Goal: Task Accomplishment & Management: Complete application form

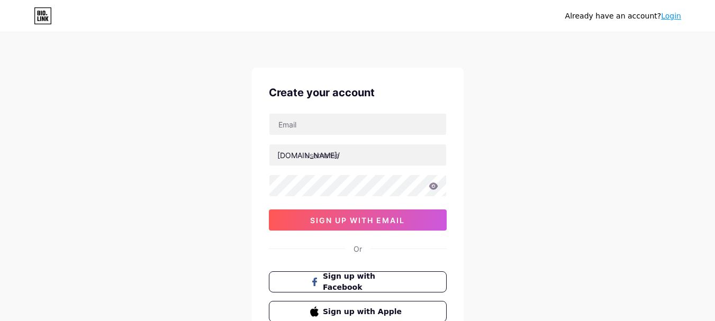
type input "[EMAIL_ADDRESS][DOMAIN_NAME]"
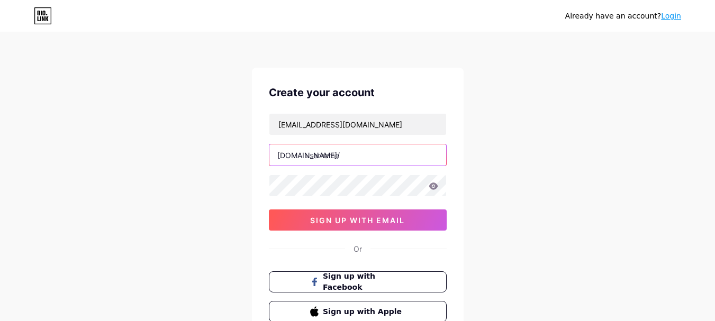
click at [361, 164] on input "text" at bounding box center [357, 155] width 177 height 21
paste input "momarket22233"
type input "momarke"
click at [435, 187] on icon at bounding box center [433, 186] width 9 height 7
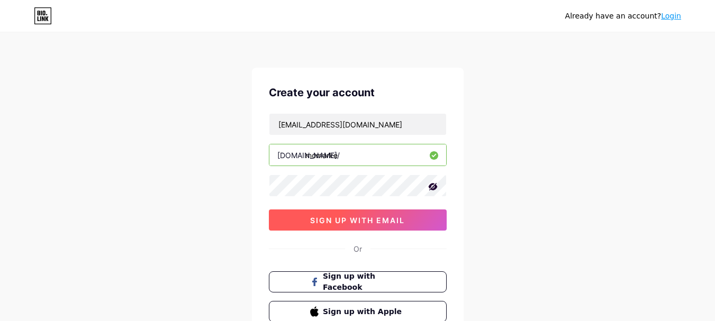
click at [410, 221] on button "sign up with email" at bounding box center [358, 220] width 178 height 21
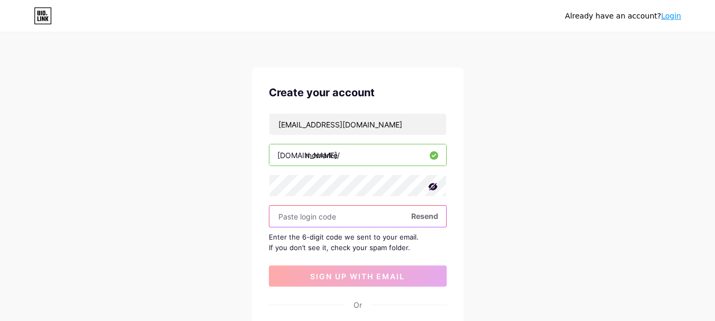
paste input "467857"
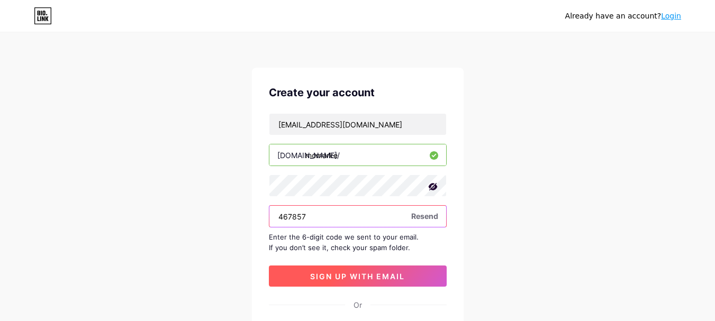
type input "467857"
click at [371, 274] on span "sign up with email" at bounding box center [357, 276] width 95 height 9
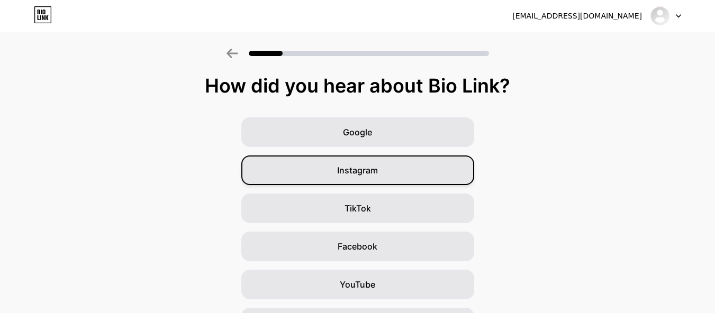
click at [389, 165] on div "Instagram" at bounding box center [357, 171] width 233 height 30
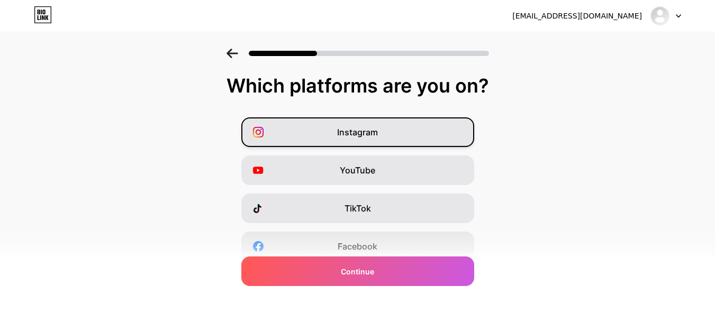
click at [403, 138] on div "Instagram" at bounding box center [357, 133] width 233 height 30
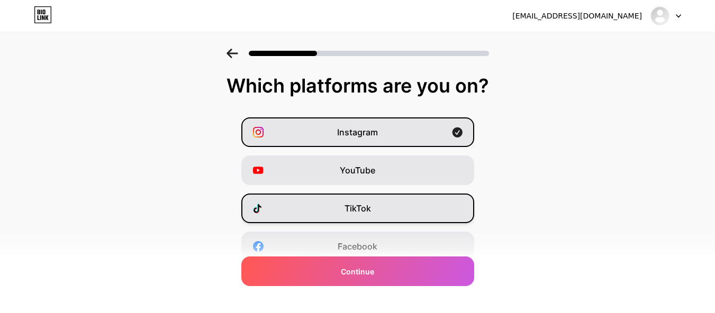
click at [408, 211] on div "TikTok" at bounding box center [357, 209] width 233 height 30
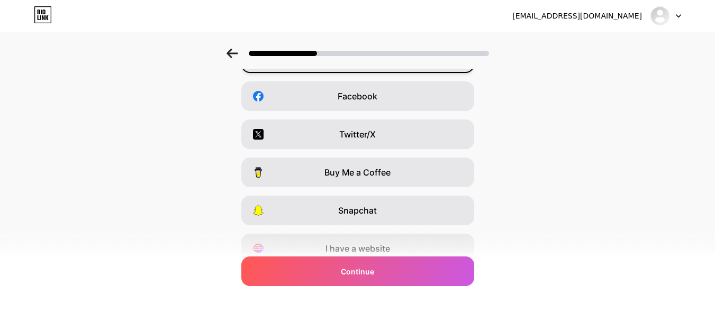
scroll to position [159, 0]
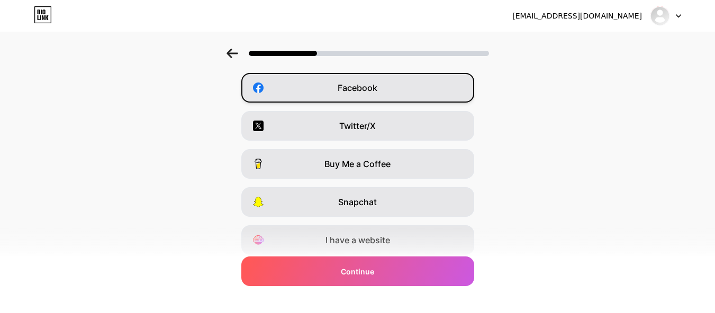
click at [420, 78] on div "Facebook" at bounding box center [357, 88] width 233 height 30
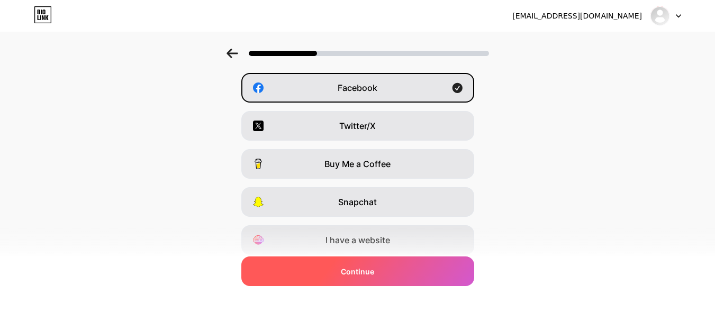
click at [405, 265] on div "Continue" at bounding box center [357, 272] width 233 height 30
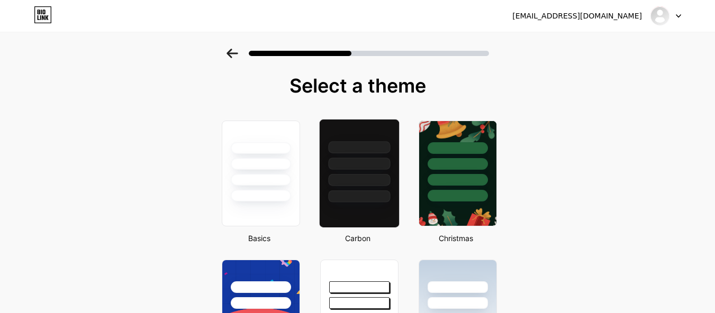
click at [357, 174] on div at bounding box center [358, 161] width 79 height 83
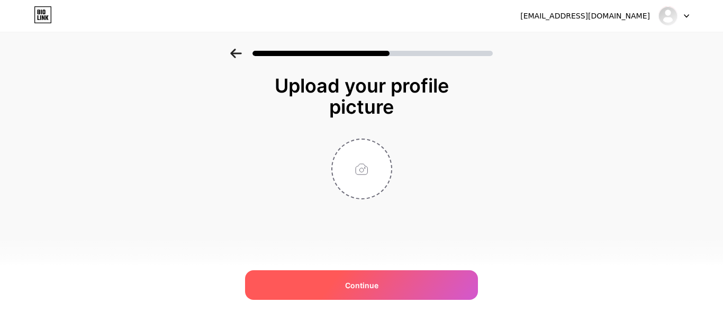
click at [382, 290] on div "Continue" at bounding box center [361, 285] width 233 height 30
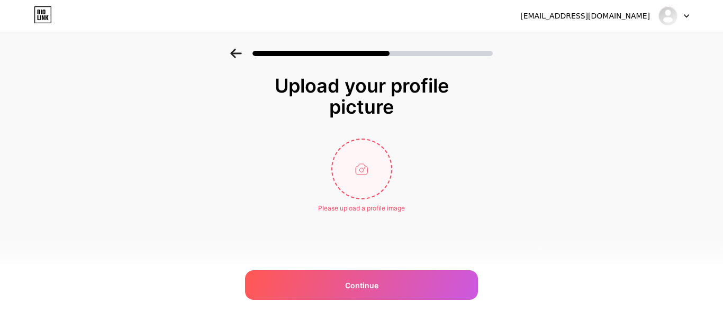
click at [364, 173] on input "file" at bounding box center [361, 169] width 59 height 59
click at [366, 161] on input "file" at bounding box center [361, 169] width 59 height 59
type input "C:\fakepath\0.jpg"
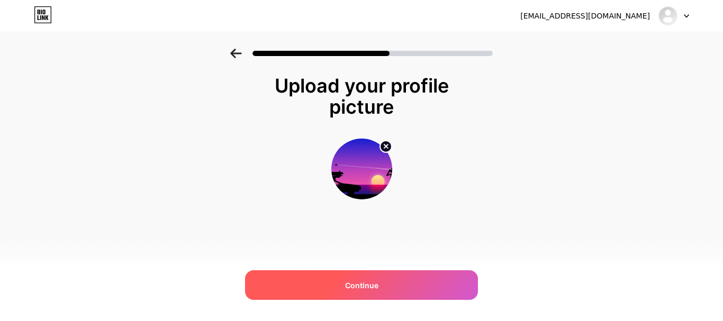
click at [374, 281] on span "Continue" at bounding box center [361, 285] width 33 height 11
click at [374, 281] on div at bounding box center [361, 285] width 233 height 30
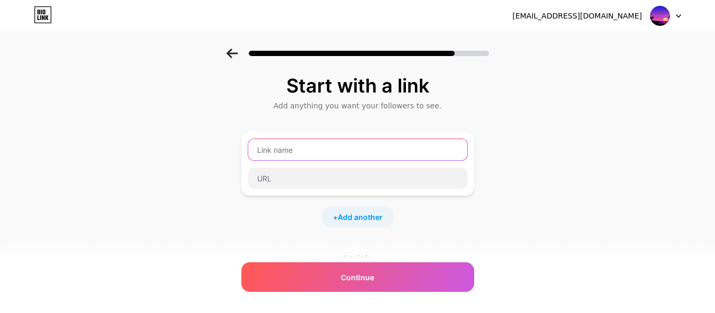
click at [305, 150] on input "text" at bounding box center [357, 149] width 219 height 21
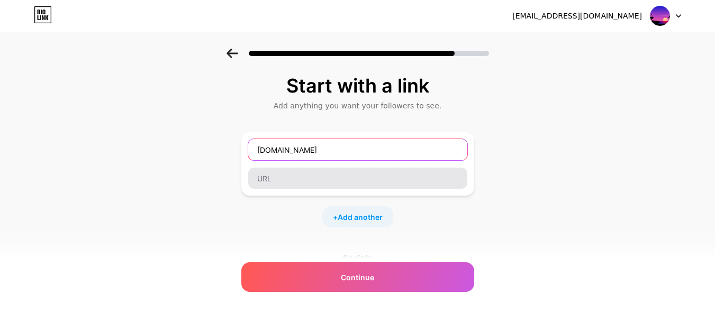
type input "[DOMAIN_NAME]"
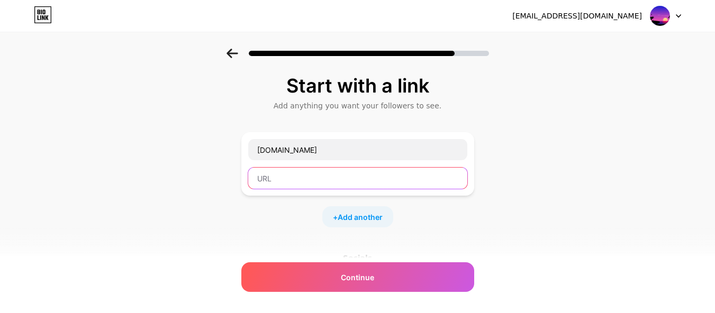
click at [314, 184] on input "text" at bounding box center [357, 178] width 219 height 21
click at [284, 175] on input "text" at bounding box center [357, 178] width 219 height 21
paste input "[URL][DOMAIN_NAME]"
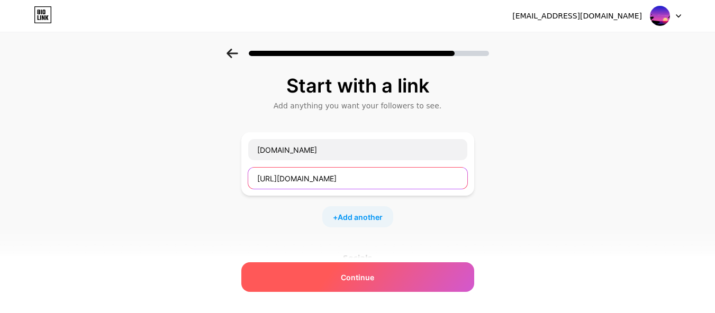
type input "[URL][DOMAIN_NAME]"
click at [426, 286] on div "Continue" at bounding box center [357, 278] width 233 height 30
click at [430, 269] on div "Continue" at bounding box center [357, 278] width 233 height 30
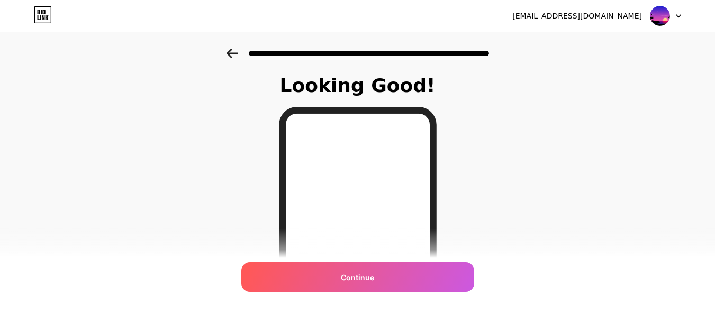
click at [430, 269] on div "Continue" at bounding box center [357, 278] width 233 height 30
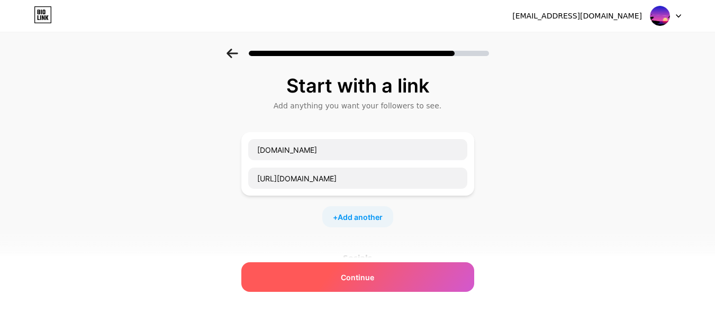
click at [428, 272] on div "Continue" at bounding box center [357, 278] width 233 height 30
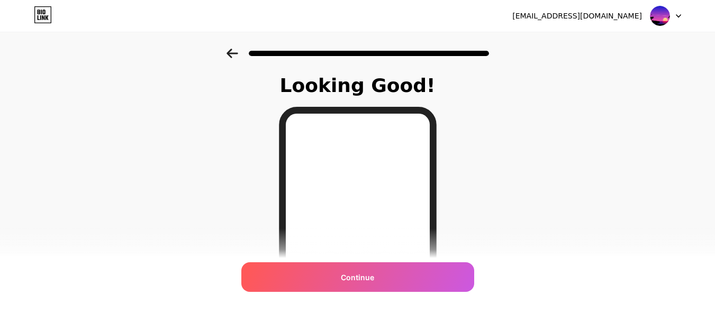
click at [428, 272] on div "Continue" at bounding box center [357, 278] width 233 height 30
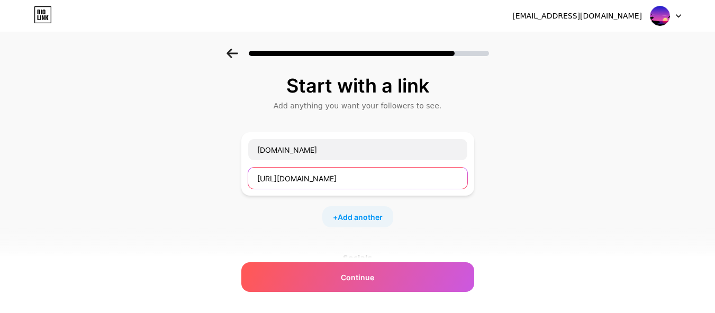
click at [344, 179] on input "[URL][DOMAIN_NAME]" at bounding box center [357, 178] width 219 height 21
type input "[URL][DOMAIN_NAME]"
click at [389, 212] on div "+ Add another" at bounding box center [357, 216] width 71 height 21
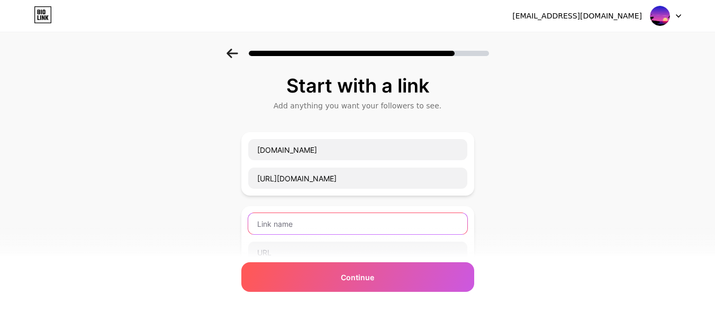
click at [333, 224] on input "text" at bounding box center [357, 223] width 219 height 21
type input "mo,market"
click at [317, 242] on input "text" at bounding box center [357, 252] width 219 height 21
paste input "[URL][DOMAIN_NAME]"
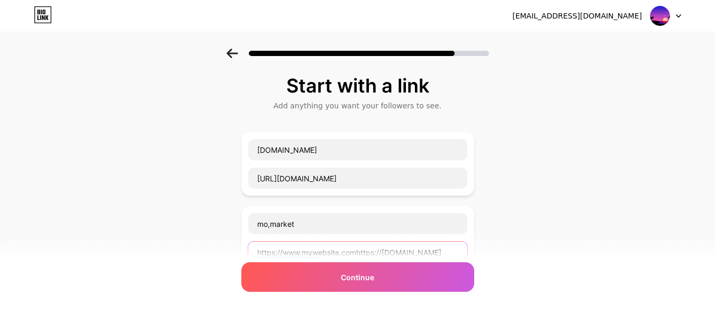
click at [303, 250] on input "https://www.mywebsite.comhttps://[DOMAIN_NAME]" at bounding box center [357, 252] width 219 height 21
click at [424, 250] on input ".mywebsite.comhttps://[DOMAIN_NAME]" at bounding box center [357, 252] width 219 height 21
type input "."
paste input "[URL][DOMAIN_NAME]"
click at [344, 253] on input "[URL][DOMAIN_NAME]" at bounding box center [357, 252] width 219 height 21
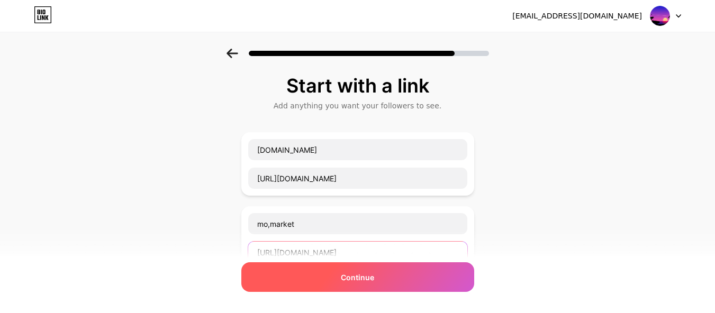
type input "[URL][DOMAIN_NAME]"
click at [368, 279] on span "Continue" at bounding box center [357, 277] width 33 height 11
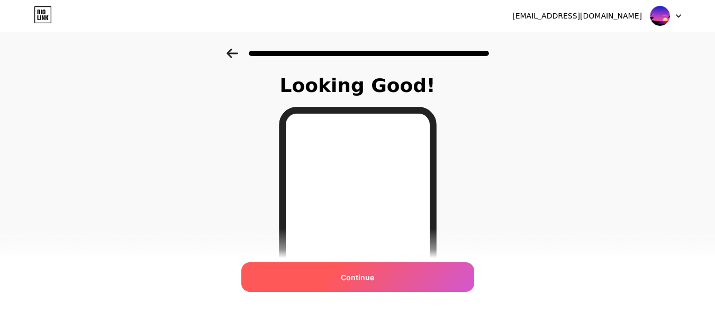
click at [374, 277] on span "Continue" at bounding box center [357, 277] width 33 height 11
